Goal: Check status

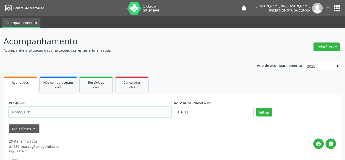
click at [78, 113] on input "text" at bounding box center [90, 112] width 162 height 10
type input "705003249868154"
click at [256, 108] on button "Filtrar" at bounding box center [264, 112] width 16 height 9
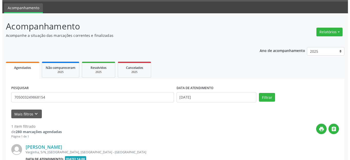
scroll to position [66, 0]
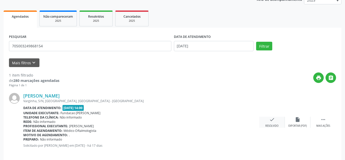
click at [269, 123] on div "check Resolvido" at bounding box center [272, 122] width 26 height 11
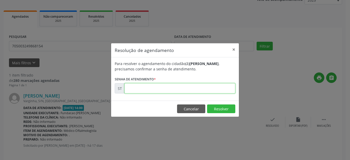
click at [177, 87] on input "text" at bounding box center [179, 88] width 111 height 10
type input "00012230"
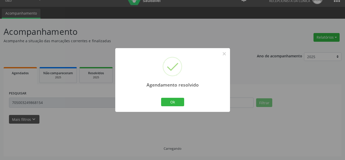
scroll to position [15, 0]
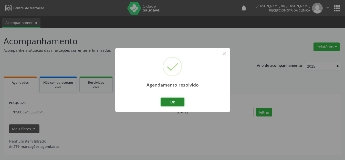
click at [177, 99] on button "Ok" at bounding box center [172, 102] width 23 height 9
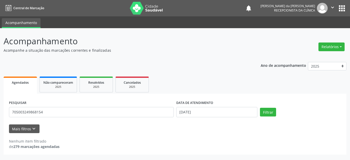
click at [329, 7] on button "" at bounding box center [332, 8] width 10 height 11
click at [243, 46] on p "Acompanhamento" at bounding box center [124, 41] width 240 height 13
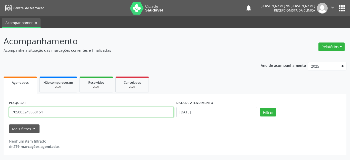
click at [126, 110] on input "705003249868154" at bounding box center [91, 112] width 165 height 10
type input "160910770830007"
click at [260, 108] on button "Filtrar" at bounding box center [268, 112] width 16 height 9
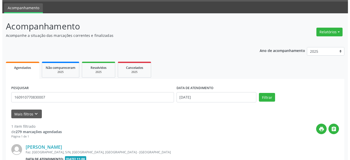
scroll to position [72, 0]
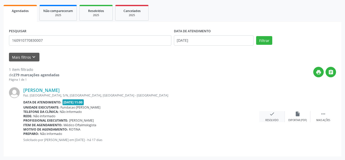
click at [273, 115] on icon "check" at bounding box center [272, 114] width 6 height 6
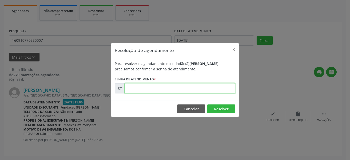
click at [206, 88] on input "text" at bounding box center [179, 88] width 111 height 10
type input "00011903"
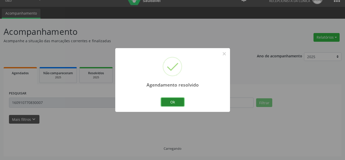
scroll to position [0, 0]
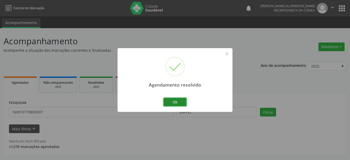
click at [178, 100] on button "Ok" at bounding box center [174, 102] width 23 height 9
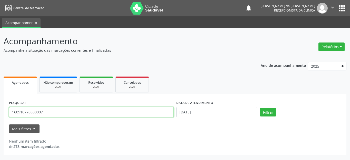
click at [111, 111] on input "160910770830007" at bounding box center [91, 112] width 165 height 10
type input "706408695672689"
click at [260, 108] on button "Filtrar" at bounding box center [268, 112] width 16 height 9
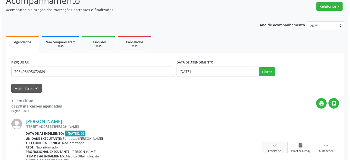
scroll to position [72, 0]
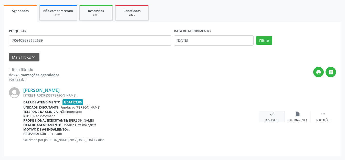
click at [272, 112] on icon "check" at bounding box center [272, 114] width 6 height 6
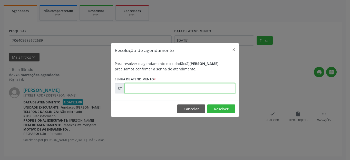
click at [169, 87] on input "text" at bounding box center [179, 88] width 111 height 10
type input "00012031"
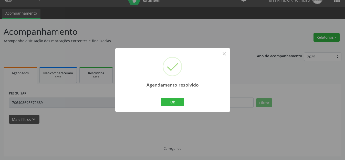
scroll to position [15, 0]
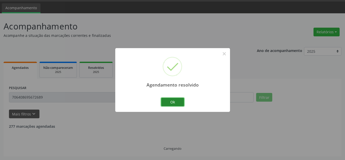
click at [175, 101] on button "Ok" at bounding box center [172, 102] width 23 height 9
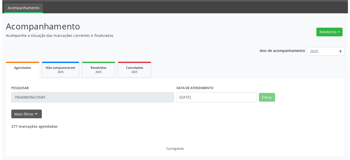
scroll to position [0, 0]
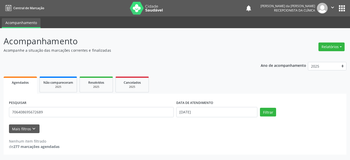
click at [209, 63] on div "Ano de acompanhamento 2025 2024 Agendados Não compareceram 2025 Resolvidos 2025…" at bounding box center [175, 106] width 342 height 97
